Goal: Communication & Community: Share content

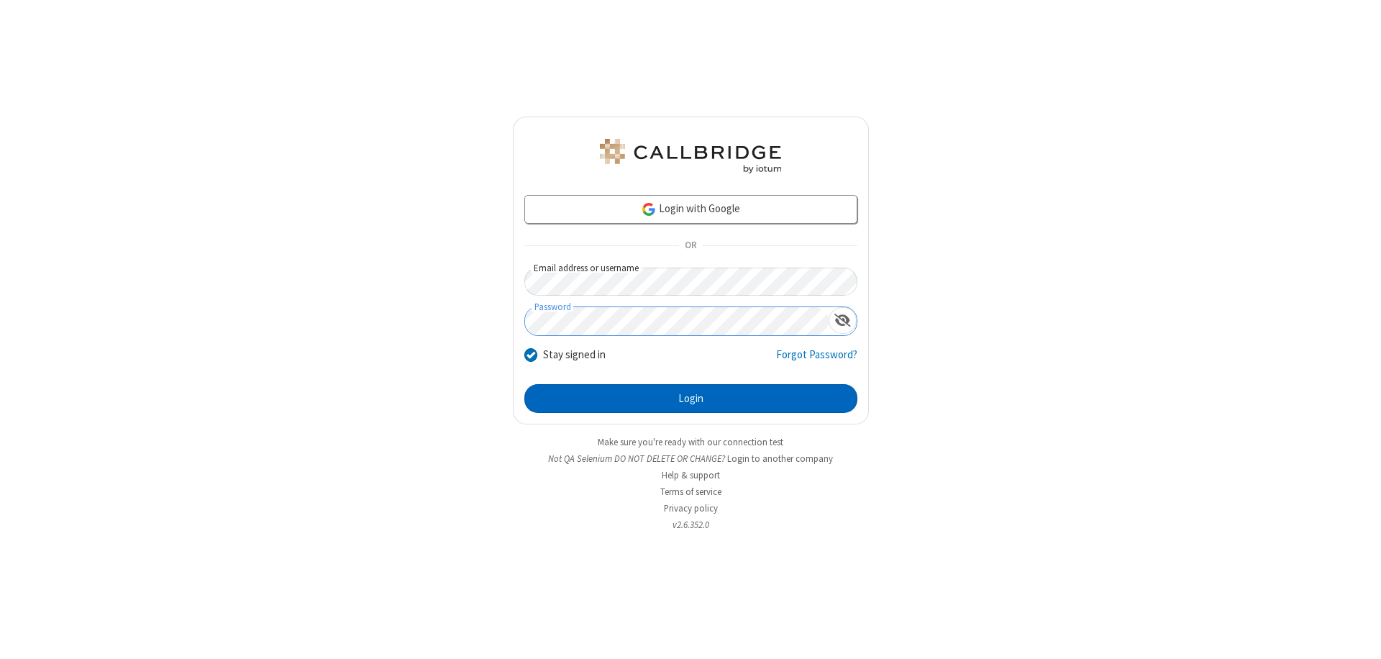
click at [691, 399] on button "Login" at bounding box center [690, 398] width 333 height 29
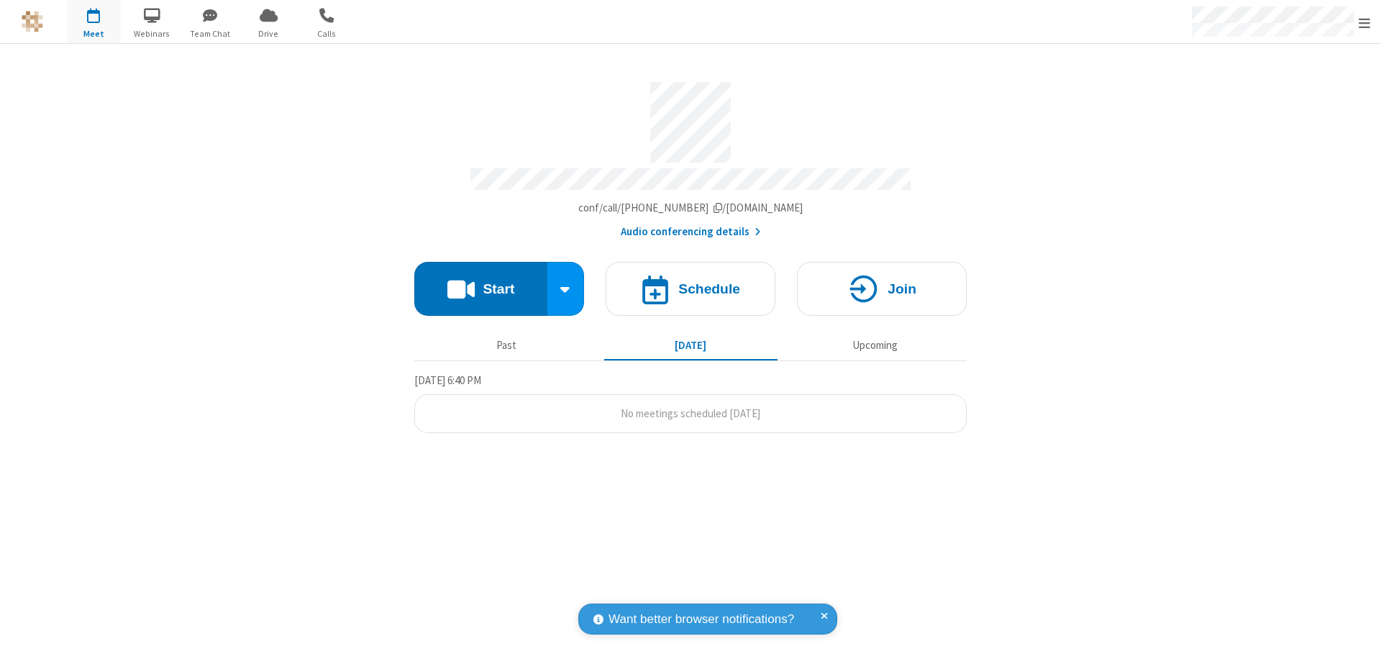
click at [481, 282] on button "Start" at bounding box center [480, 289] width 133 height 54
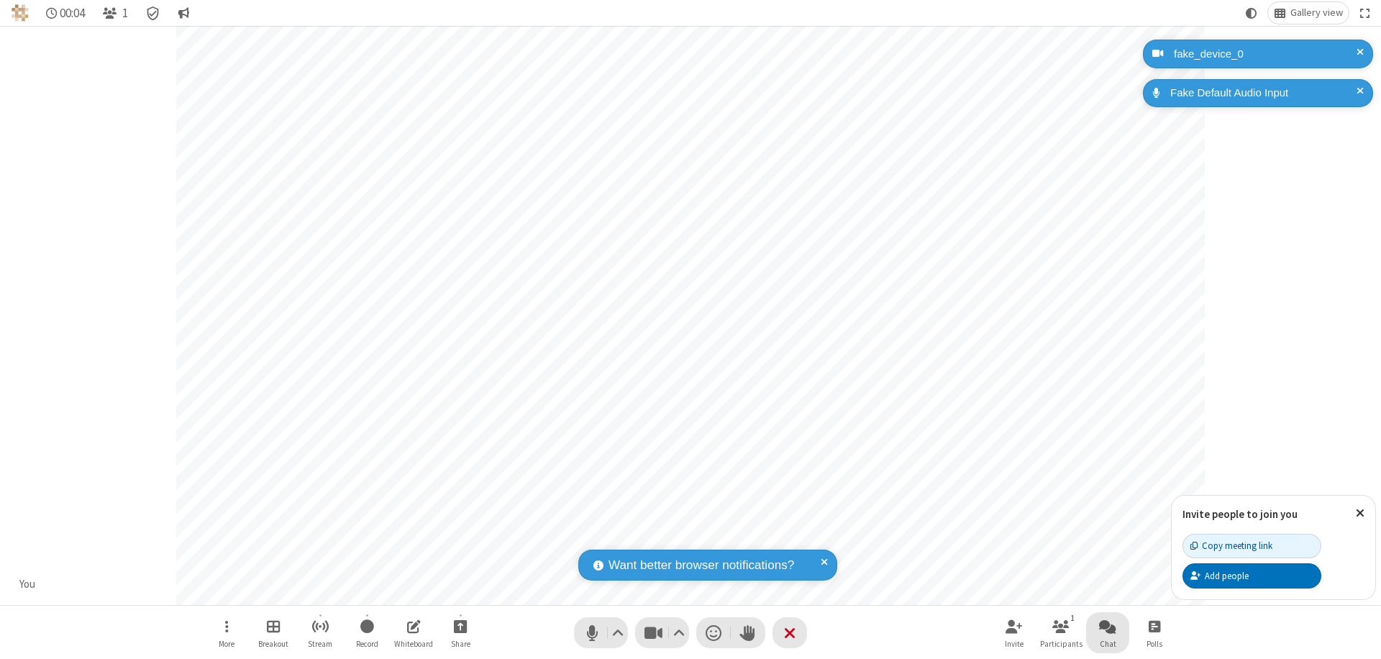
click at [1108, 626] on span "Open chat" at bounding box center [1107, 626] width 17 height 18
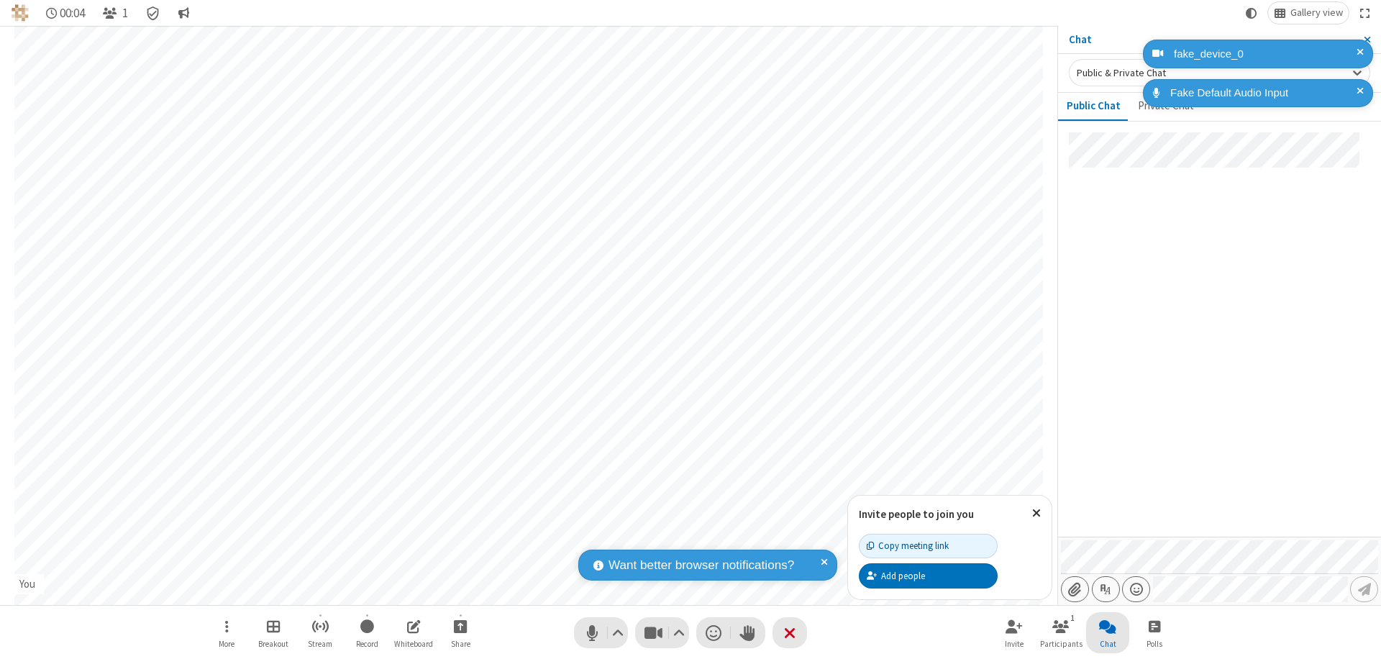
type input "C:\fakepath\doc_test.docx"
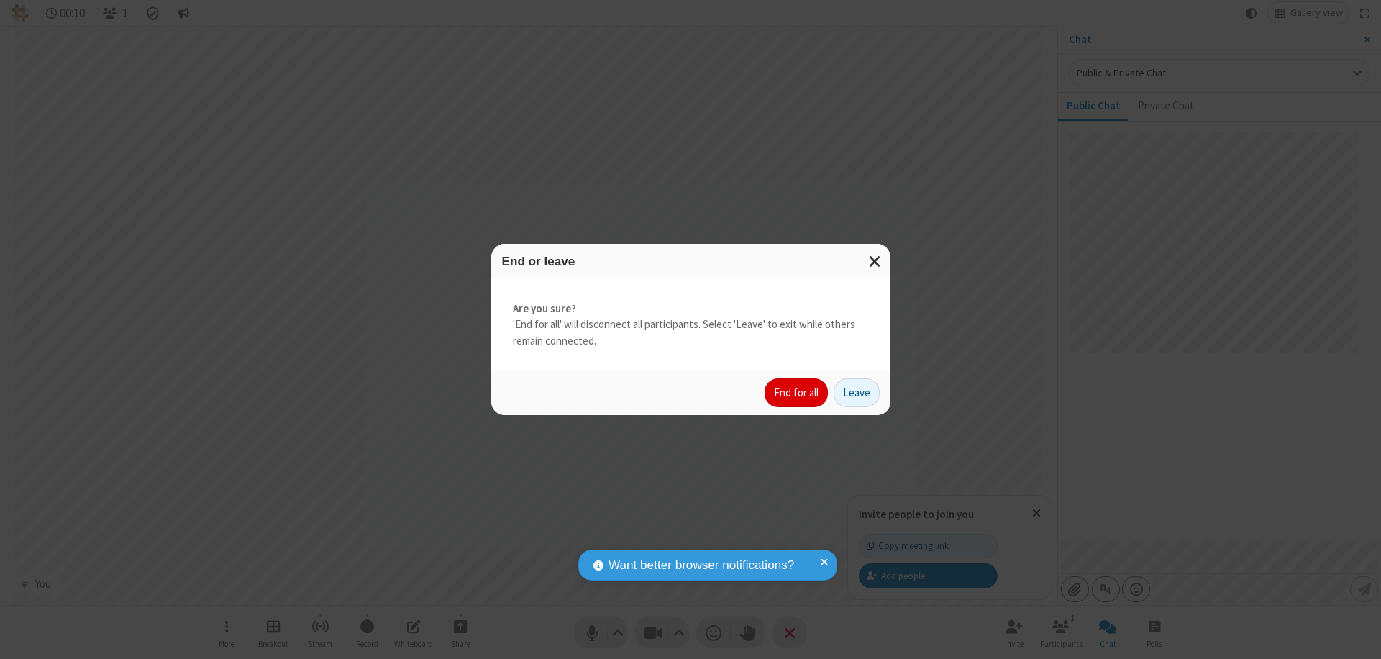
click at [797, 393] on button "End for all" at bounding box center [796, 392] width 63 height 29
